Goal: Information Seeking & Learning: Learn about a topic

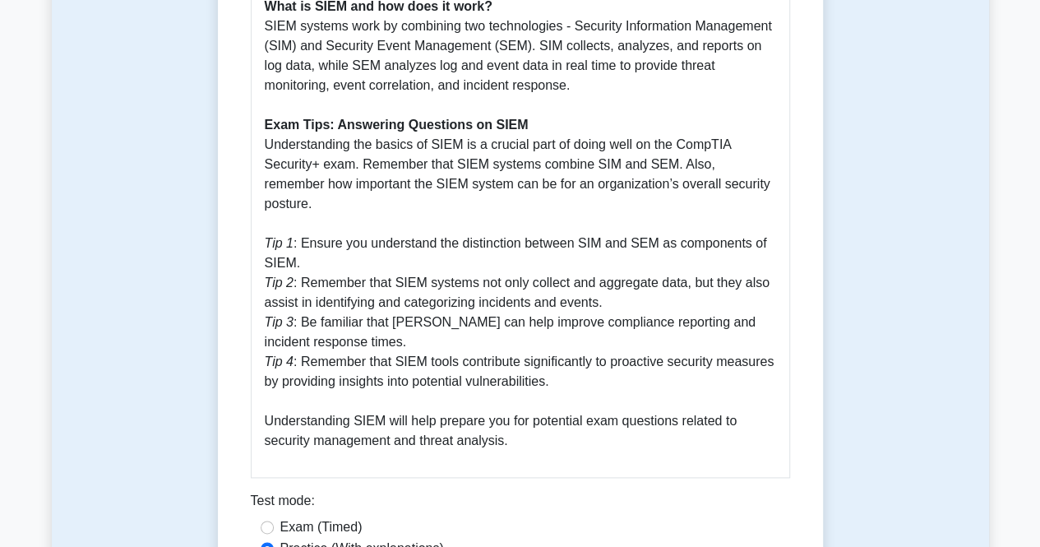
scroll to position [1151, 0]
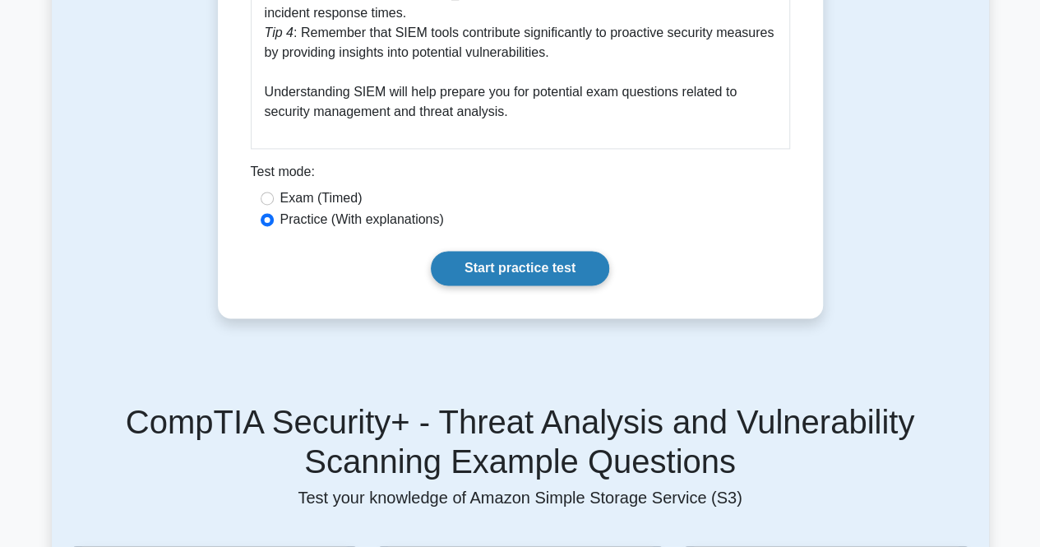
click at [497, 251] on link "Start practice test" at bounding box center [520, 268] width 178 height 35
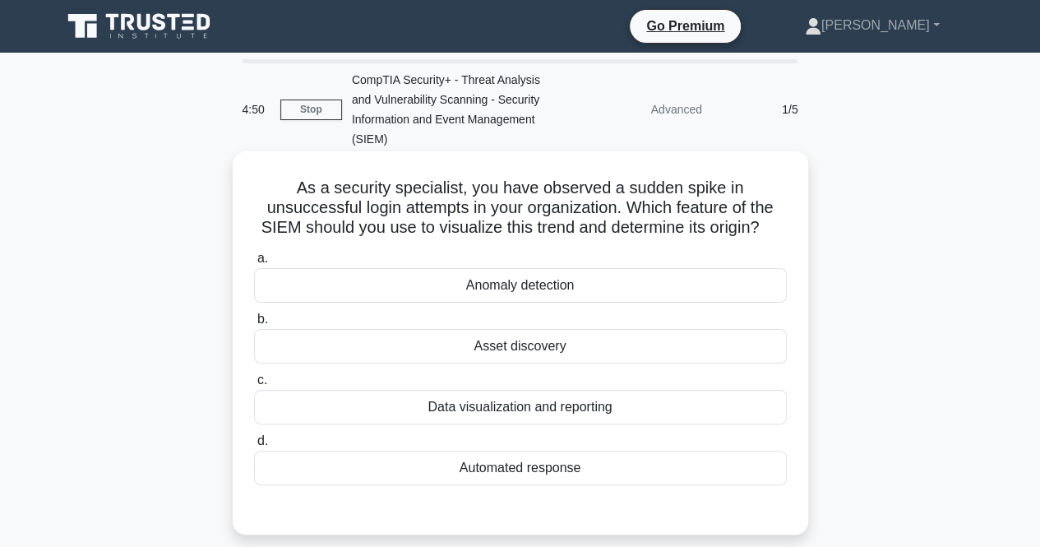
click at [404, 287] on div "Anomaly detection" at bounding box center [520, 285] width 533 height 35
click at [254, 264] on input "a. Anomaly detection" at bounding box center [254, 258] width 0 height 11
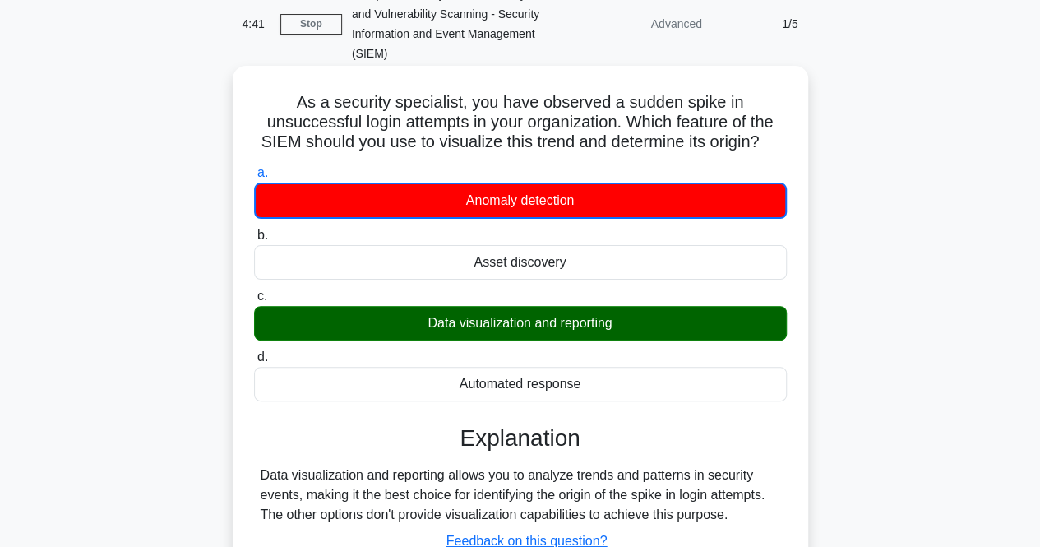
scroll to position [247, 0]
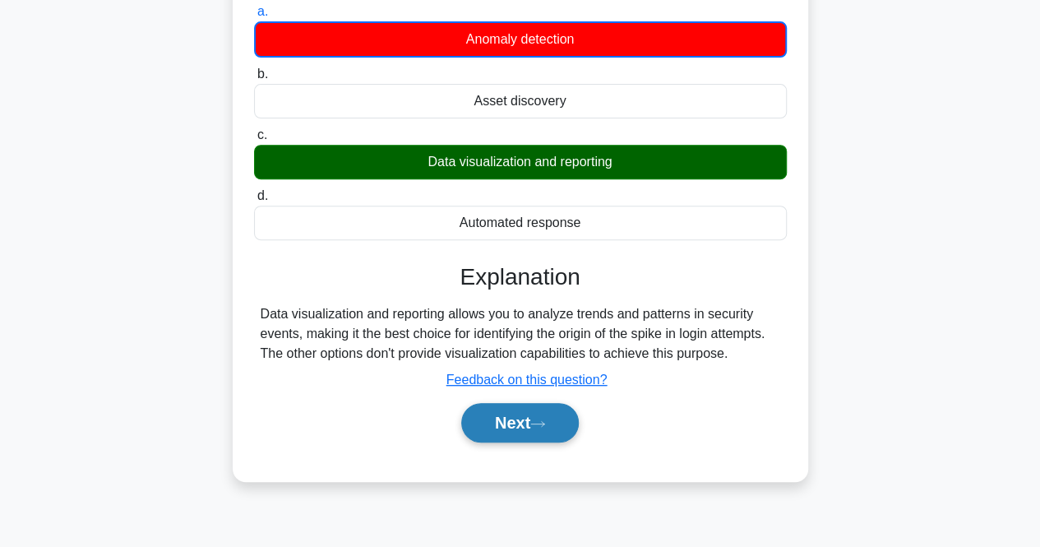
click at [490, 428] on button "Next" at bounding box center [520, 422] width 118 height 39
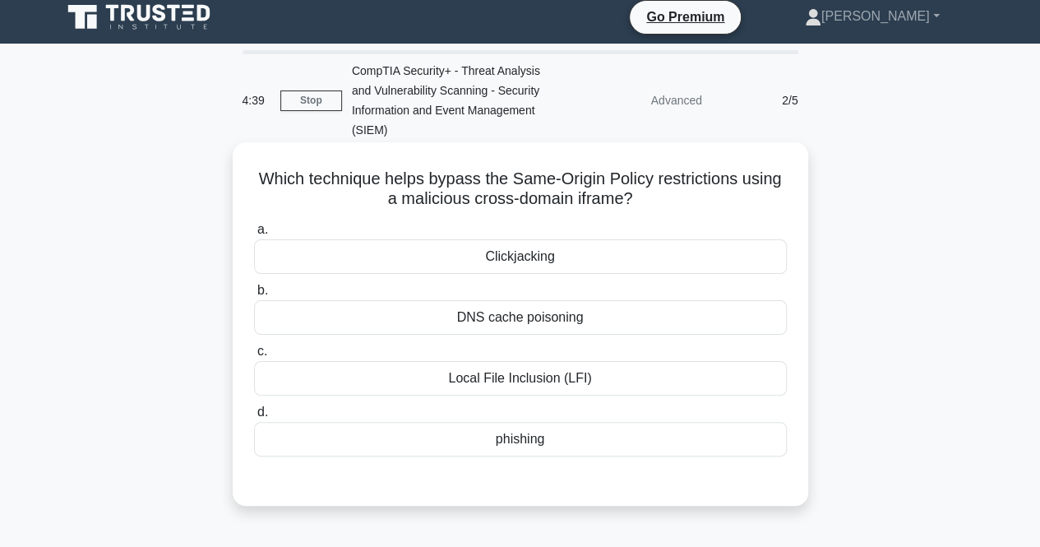
scroll to position [0, 0]
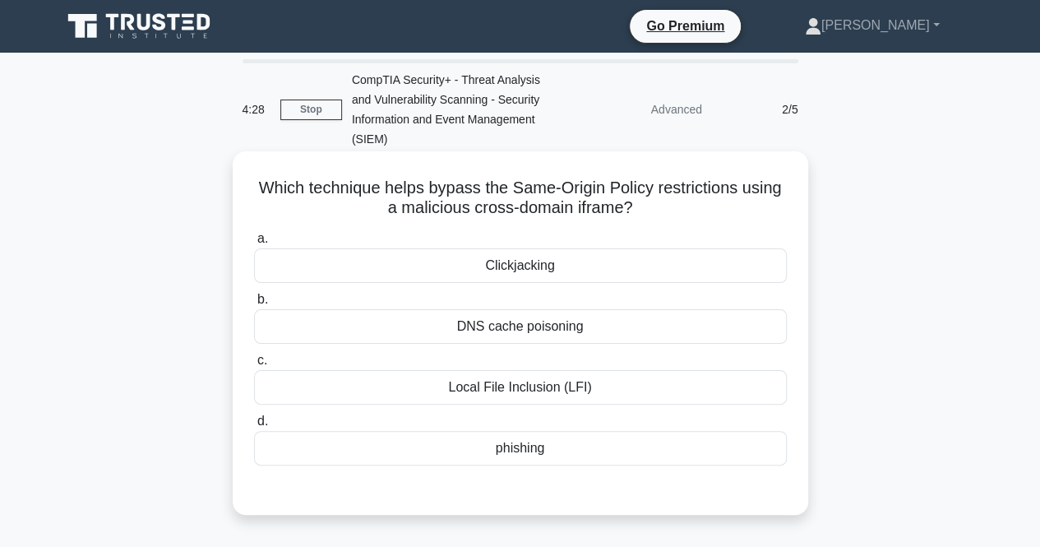
click at [441, 341] on div "DNS cache poisoning" at bounding box center [520, 326] width 533 height 35
click at [254, 305] on input "b. DNS cache poisoning" at bounding box center [254, 299] width 0 height 11
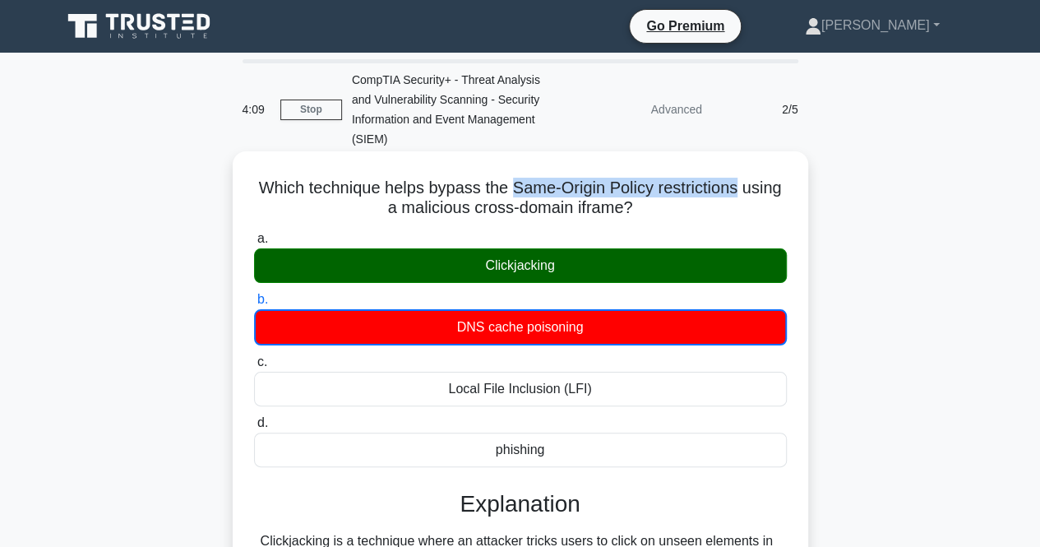
drag, startPoint x: 510, startPoint y: 190, endPoint x: 740, endPoint y: 191, distance: 230.3
click at [740, 191] on h5 "Which technique helps bypass the Same-Origin Policy restrictions using a malici…" at bounding box center [520, 198] width 536 height 41
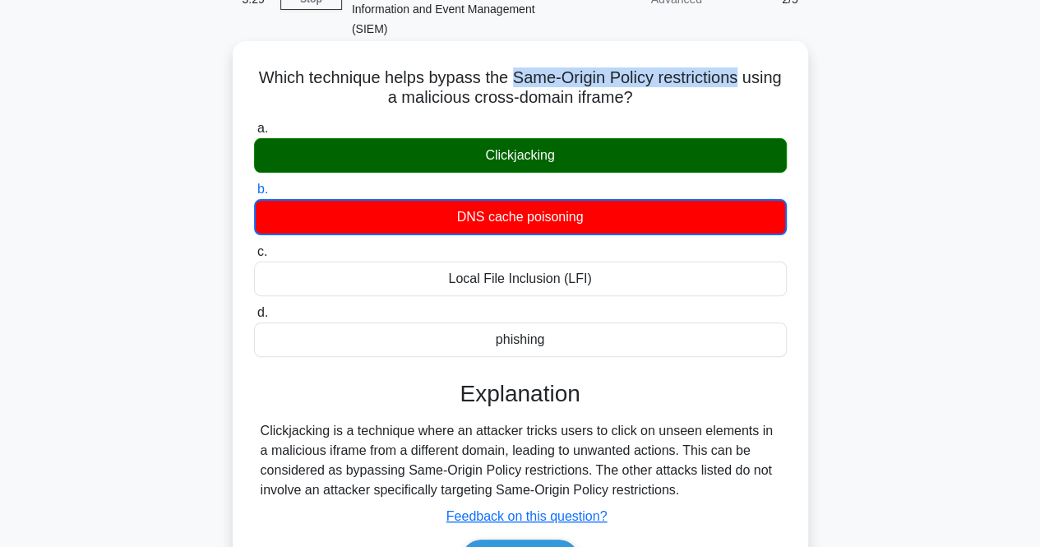
scroll to position [164, 0]
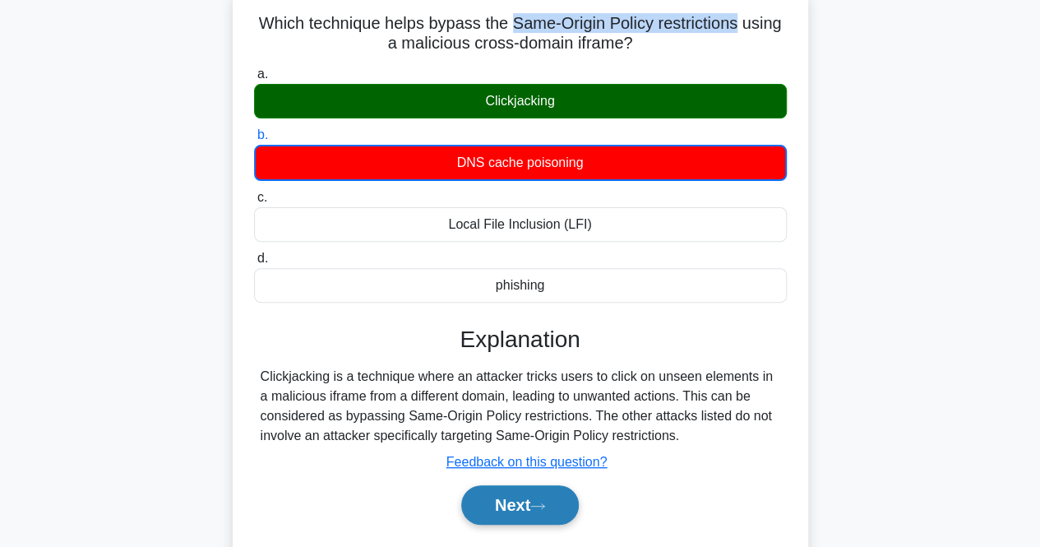
click at [538, 496] on button "Next" at bounding box center [520, 504] width 118 height 39
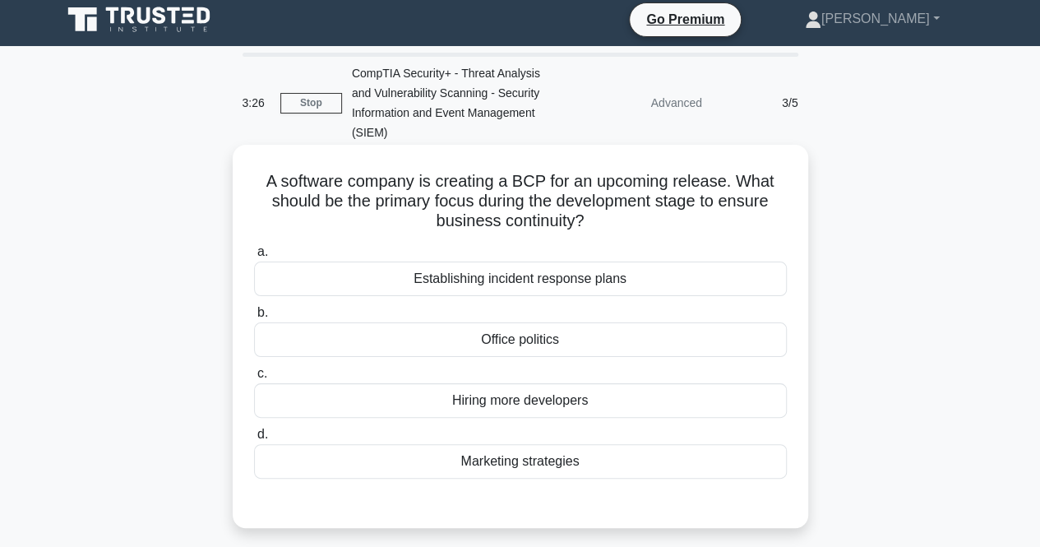
scroll to position [0, 0]
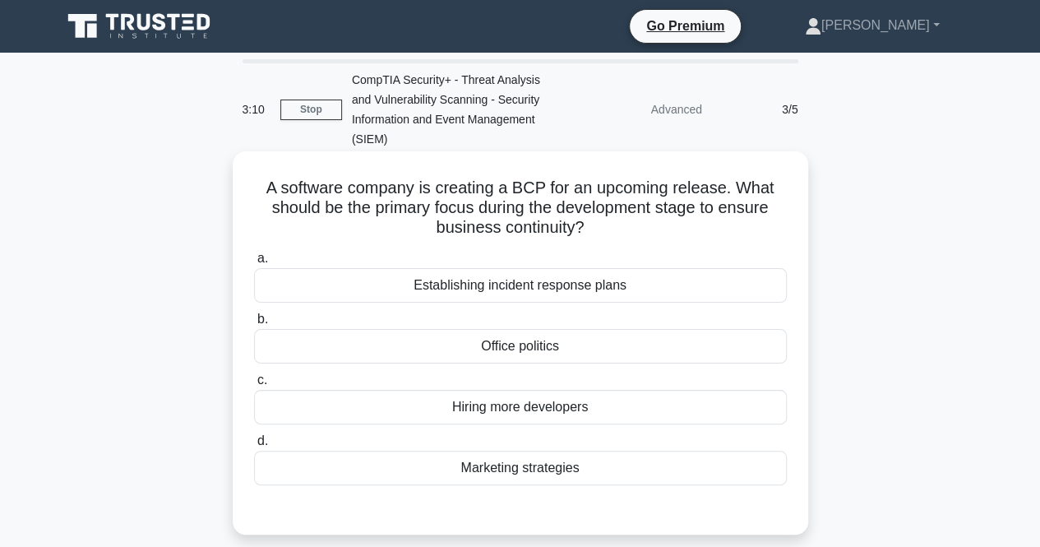
click at [600, 285] on div "Establishing incident response plans" at bounding box center [520, 285] width 533 height 35
click at [254, 264] on input "a. Establishing incident response plans" at bounding box center [254, 258] width 0 height 11
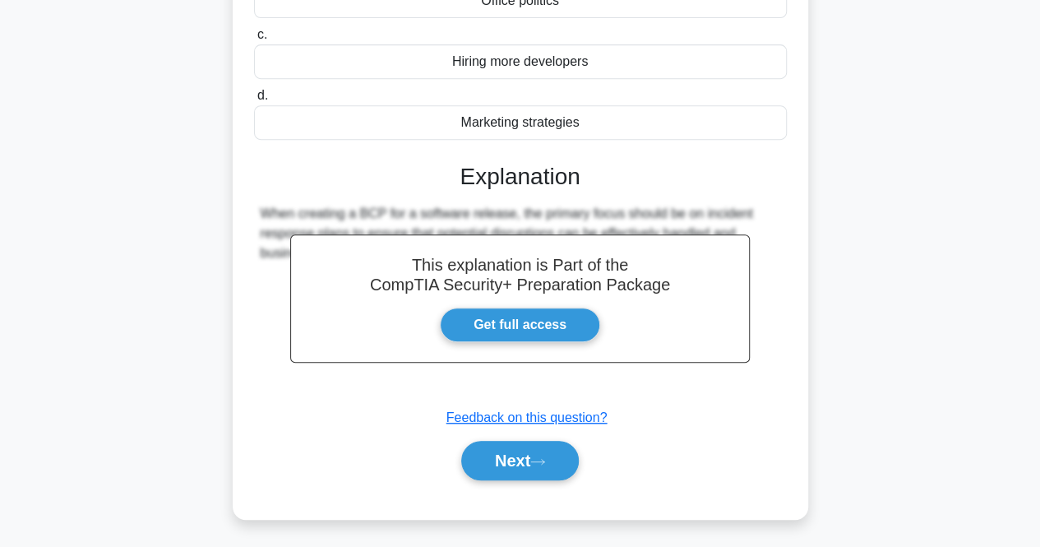
scroll to position [346, 0]
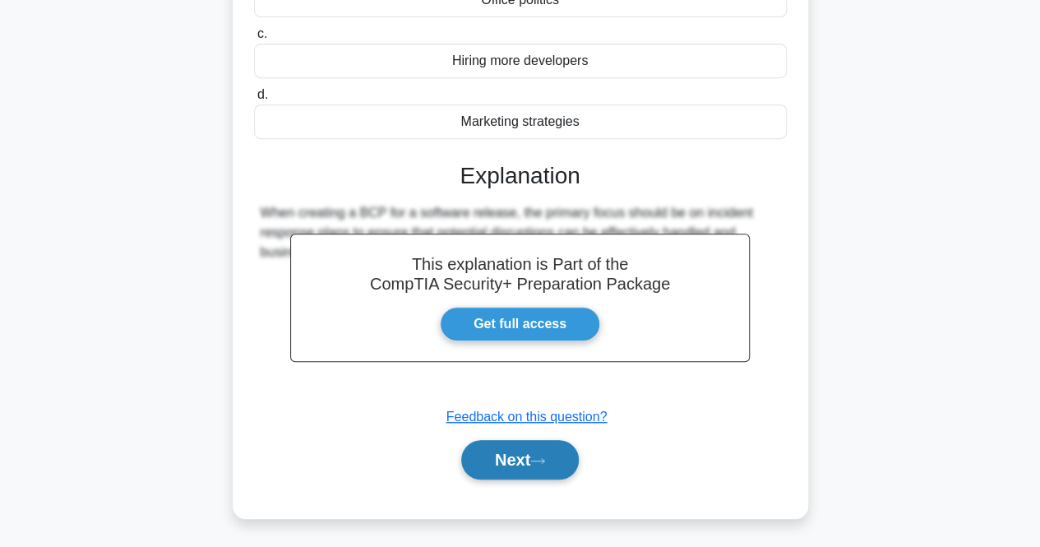
click at [562, 440] on button "Next" at bounding box center [520, 459] width 118 height 39
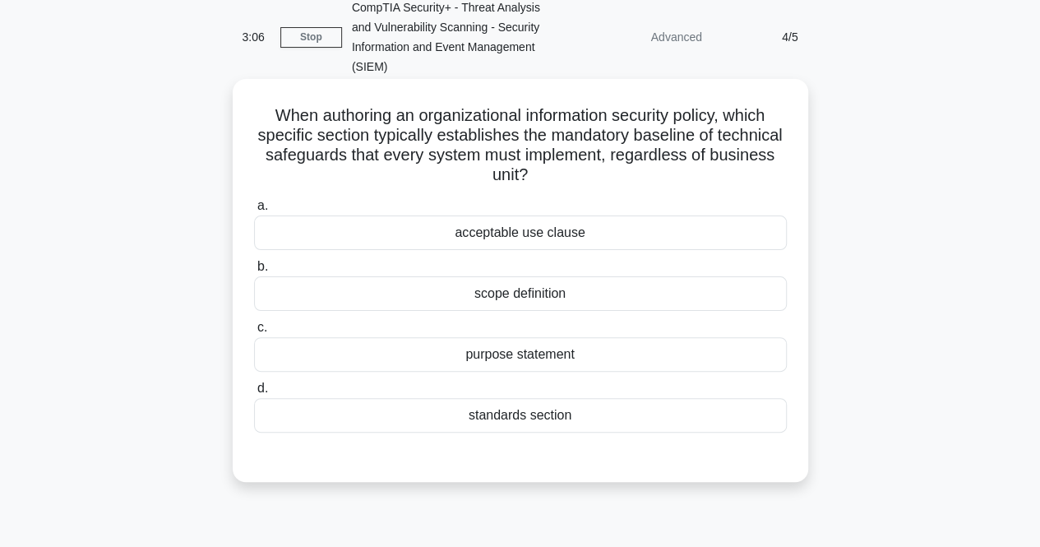
scroll to position [0, 0]
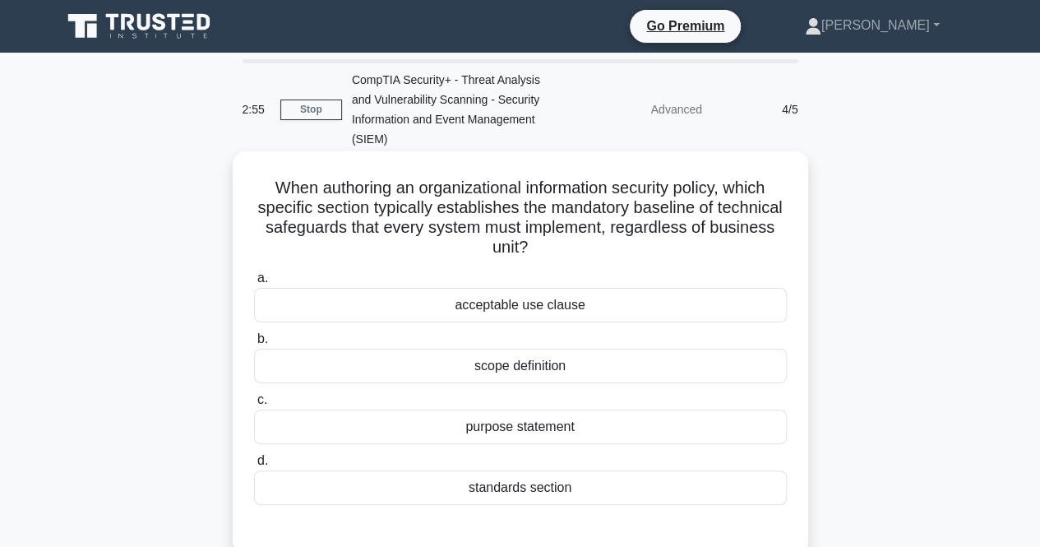
click at [592, 295] on div "acceptable use clause" at bounding box center [520, 305] width 533 height 35
click at [254, 284] on input "a. acceptable use clause" at bounding box center [254, 278] width 0 height 11
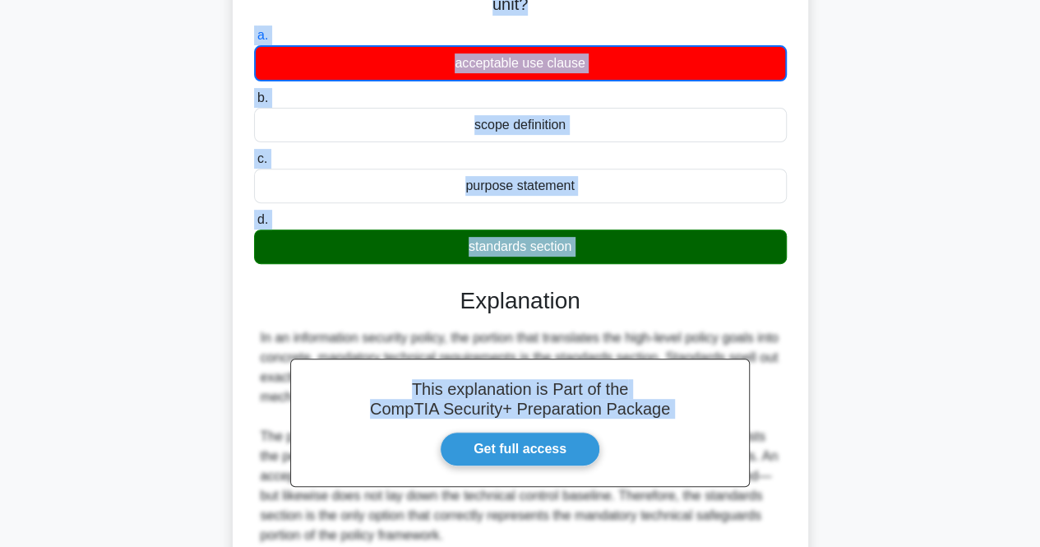
scroll to position [247, 0]
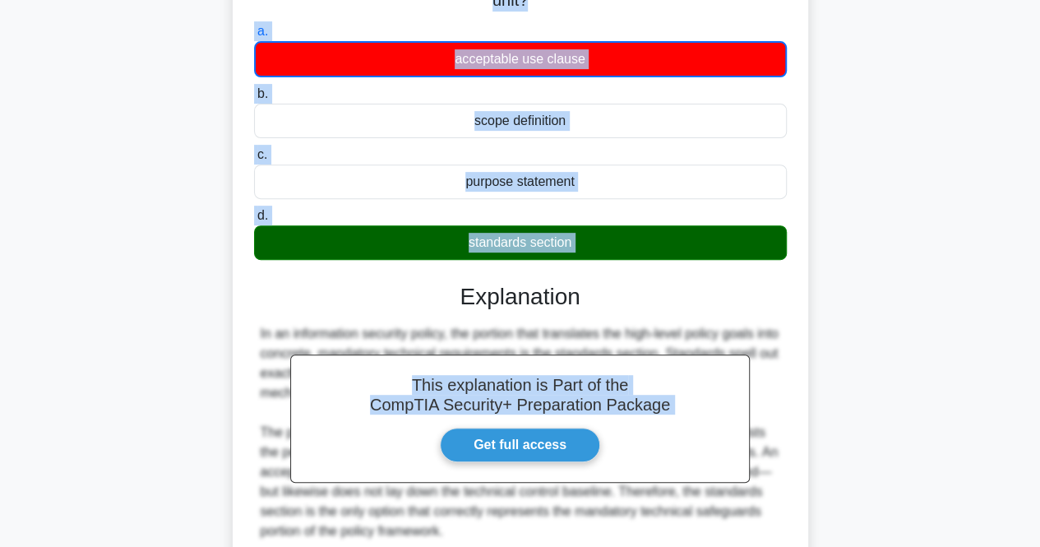
drag, startPoint x: 257, startPoint y: 182, endPoint x: 664, endPoint y: 248, distance: 411.7
click at [664, 248] on div "When authoring an organizational information security policy, which specific se…" at bounding box center [520, 281] width 562 height 741
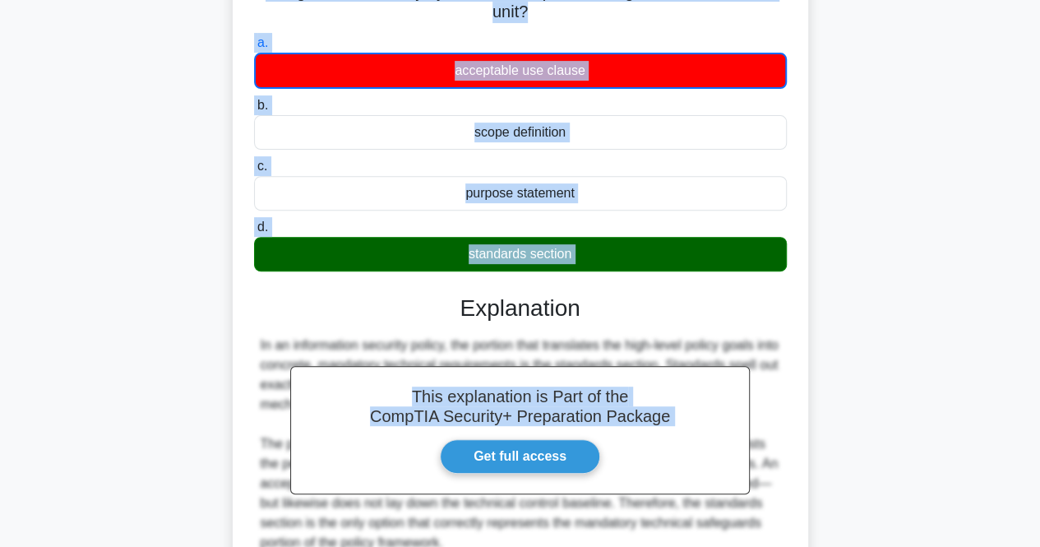
scroll to position [0, 0]
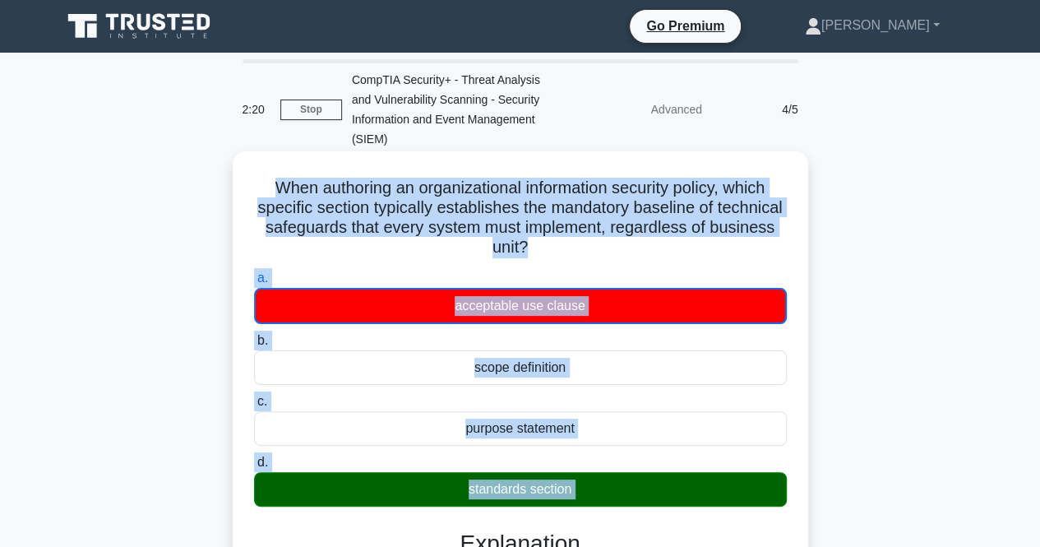
click at [308, 272] on label "a. acceptable use clause" at bounding box center [520, 296] width 533 height 56
click at [254, 273] on input "a. acceptable use clause" at bounding box center [254, 278] width 0 height 11
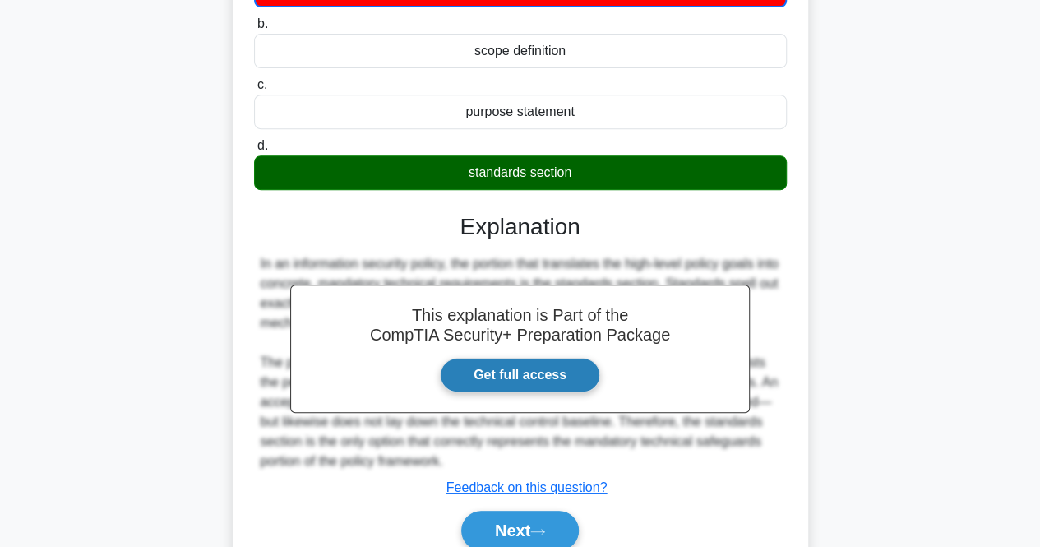
scroll to position [388, 0]
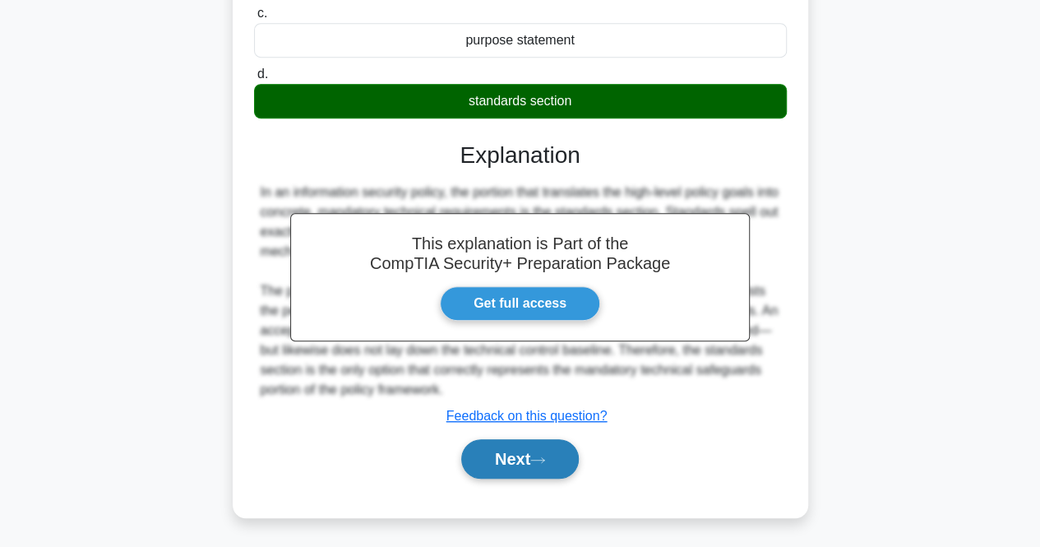
click at [515, 452] on button "Next" at bounding box center [520, 458] width 118 height 39
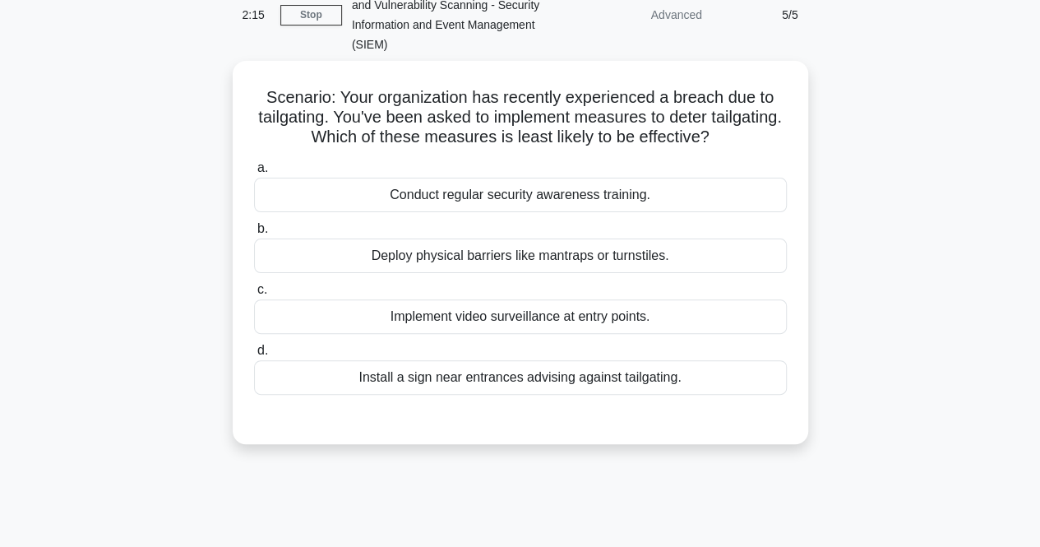
scroll to position [0, 0]
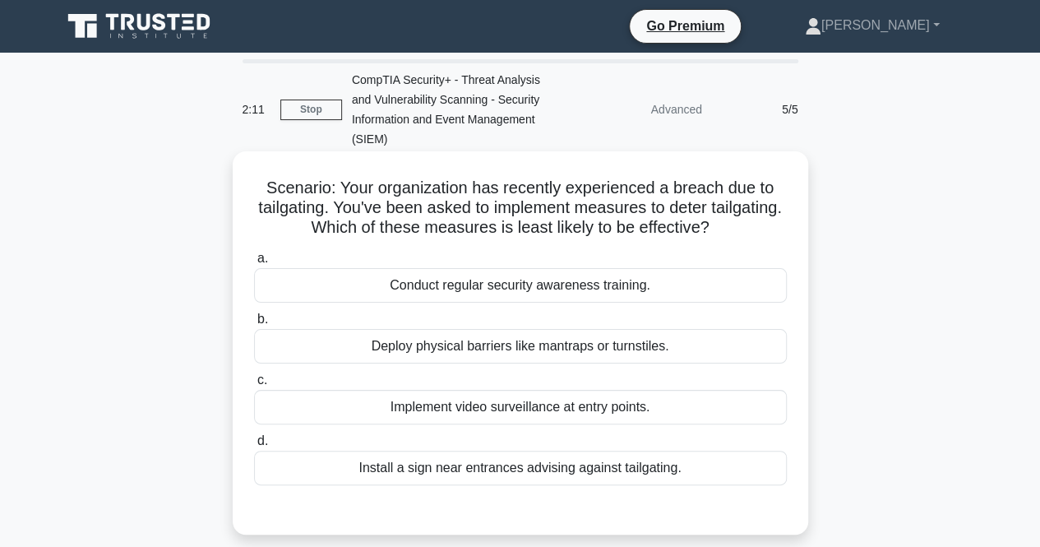
click at [724, 336] on div "Deploy physical barriers like mantraps or turnstiles." at bounding box center [520, 346] width 533 height 35
click at [254, 325] on input "b. Deploy physical barriers like mantraps or turnstiles." at bounding box center [254, 319] width 0 height 11
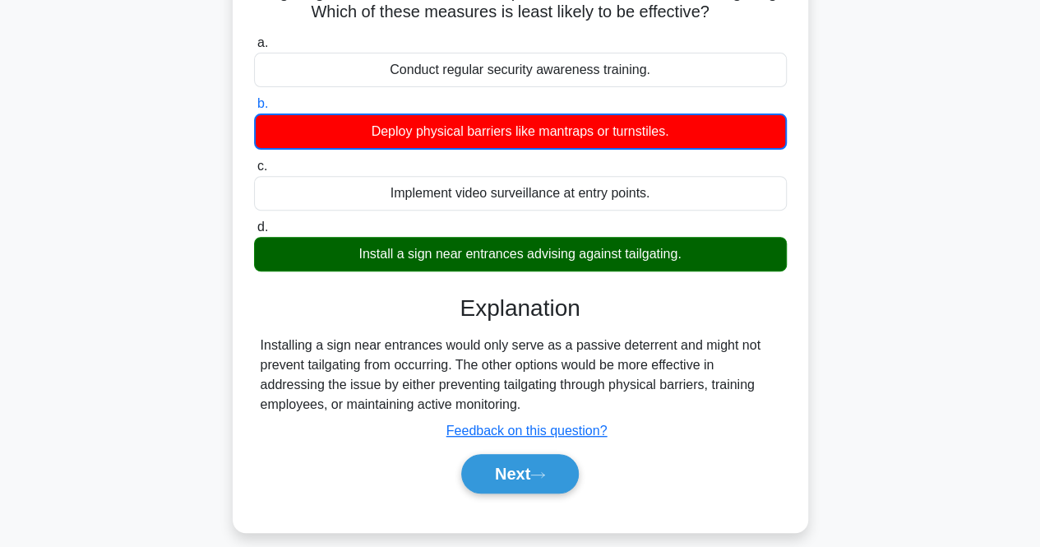
scroll to position [329, 0]
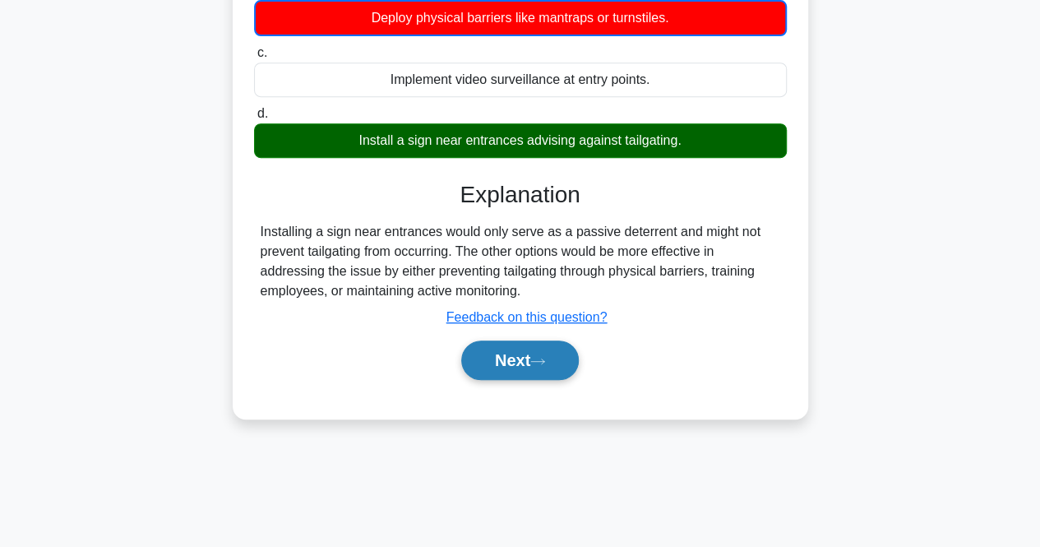
click at [545, 361] on icon at bounding box center [537, 361] width 15 height 9
